Goal: Find specific page/section: Find specific page/section

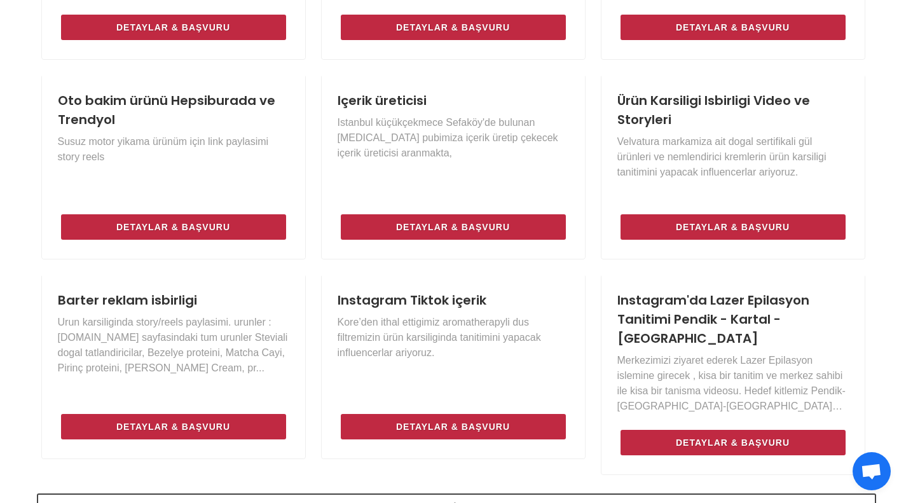
scroll to position [890, 0]
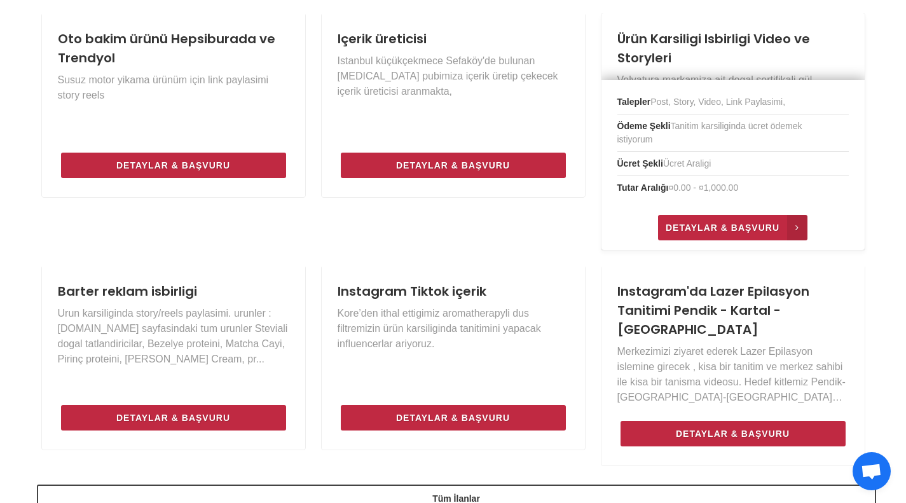
click at [683, 226] on span "Detaylar & Başvuru" at bounding box center [722, 227] width 114 height 15
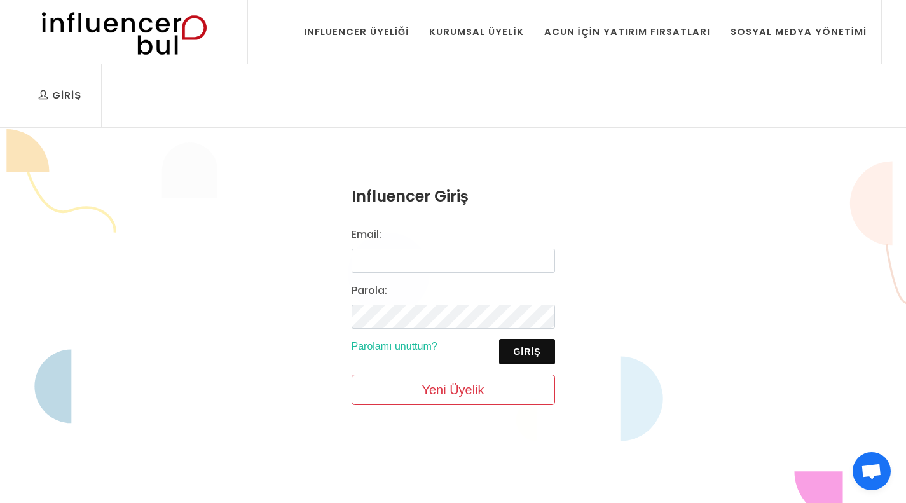
click at [0, 0] on img at bounding box center [0, 0] width 0 height 0
